Goal: Find specific page/section

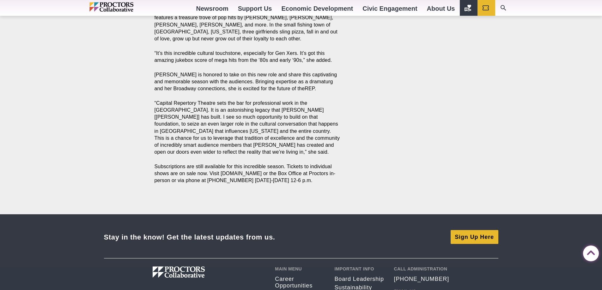
scroll to position [1011, 0]
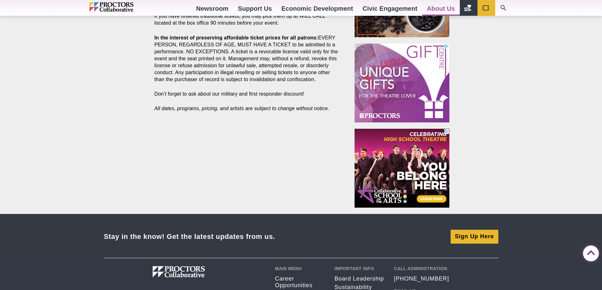
scroll to position [316, 0]
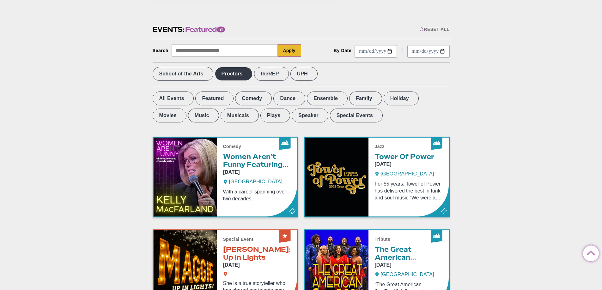
scroll to position [221, 0]
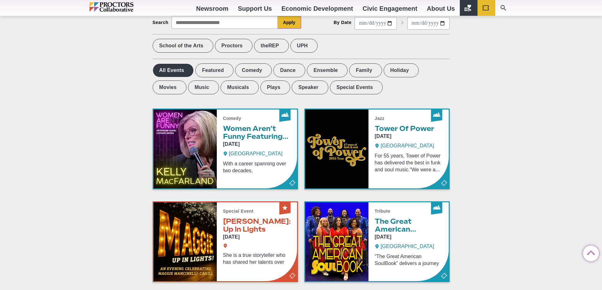
click at [183, 71] on label "All Events" at bounding box center [173, 71] width 41 height 14
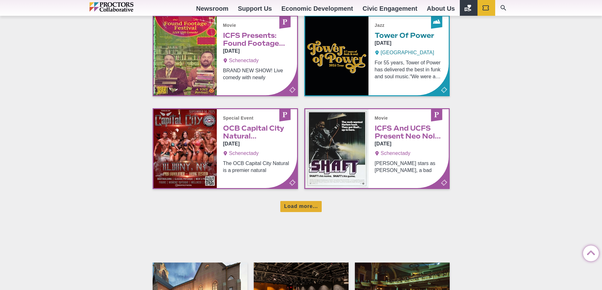
scroll to position [411, 0]
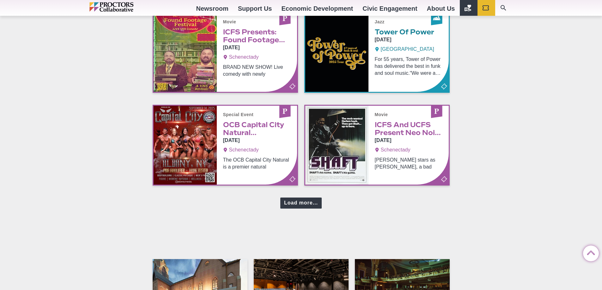
click at [308, 207] on div "Load more..." at bounding box center [300, 203] width 41 height 11
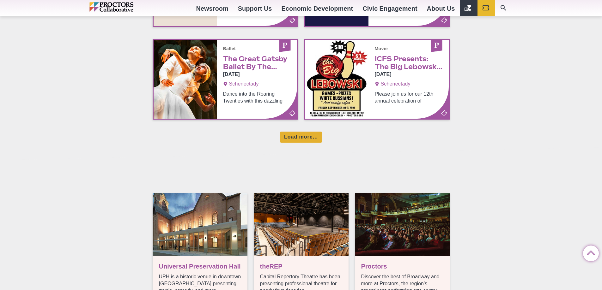
scroll to position [758, 0]
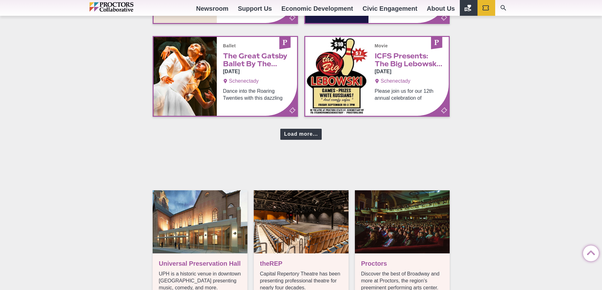
click at [315, 140] on div "Load more..." at bounding box center [300, 134] width 41 height 11
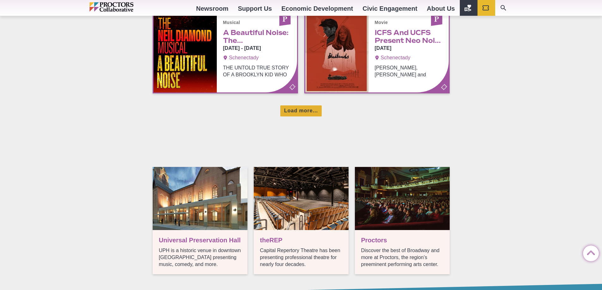
scroll to position [1074, 0]
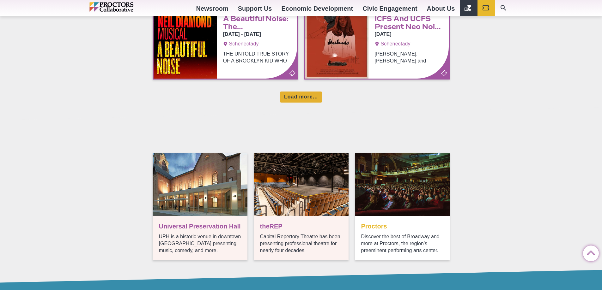
click at [387, 233] on link "Ticket info" at bounding box center [402, 206] width 95 height 107
